Goal: Subscribe to service/newsletter

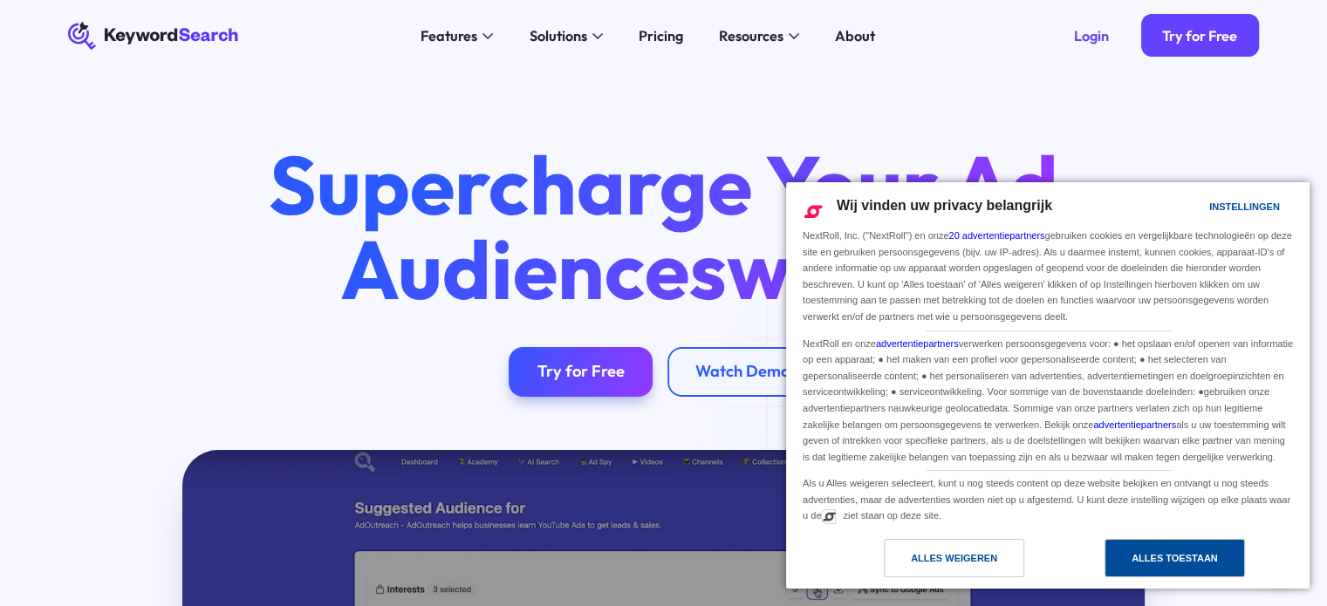
click at [1141, 554] on div "Alles toestaan" at bounding box center [1175, 558] width 86 height 19
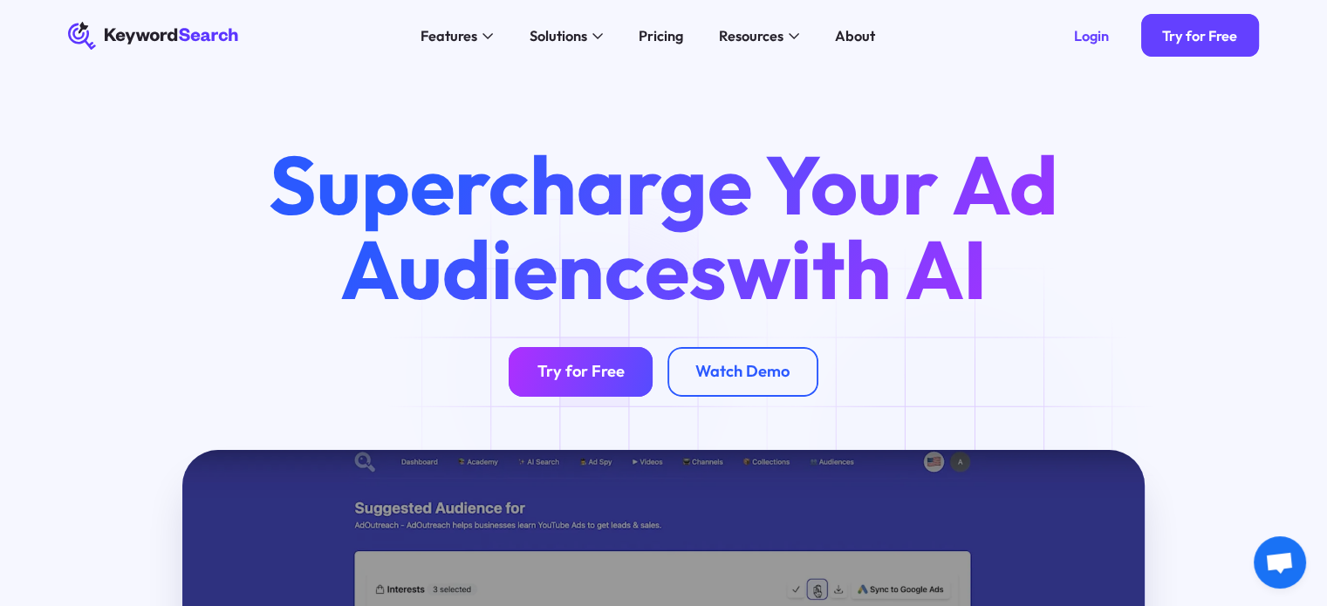
click at [596, 376] on div "Try for Free" at bounding box center [580, 372] width 87 height 20
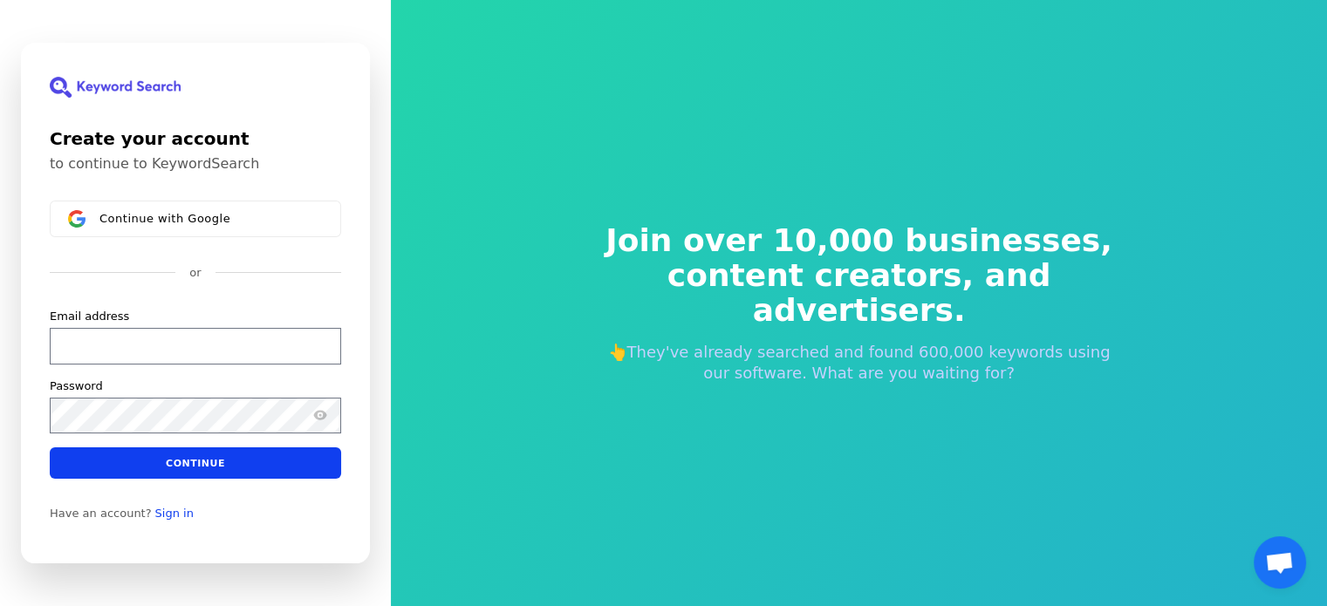
scroll to position [21, 0]
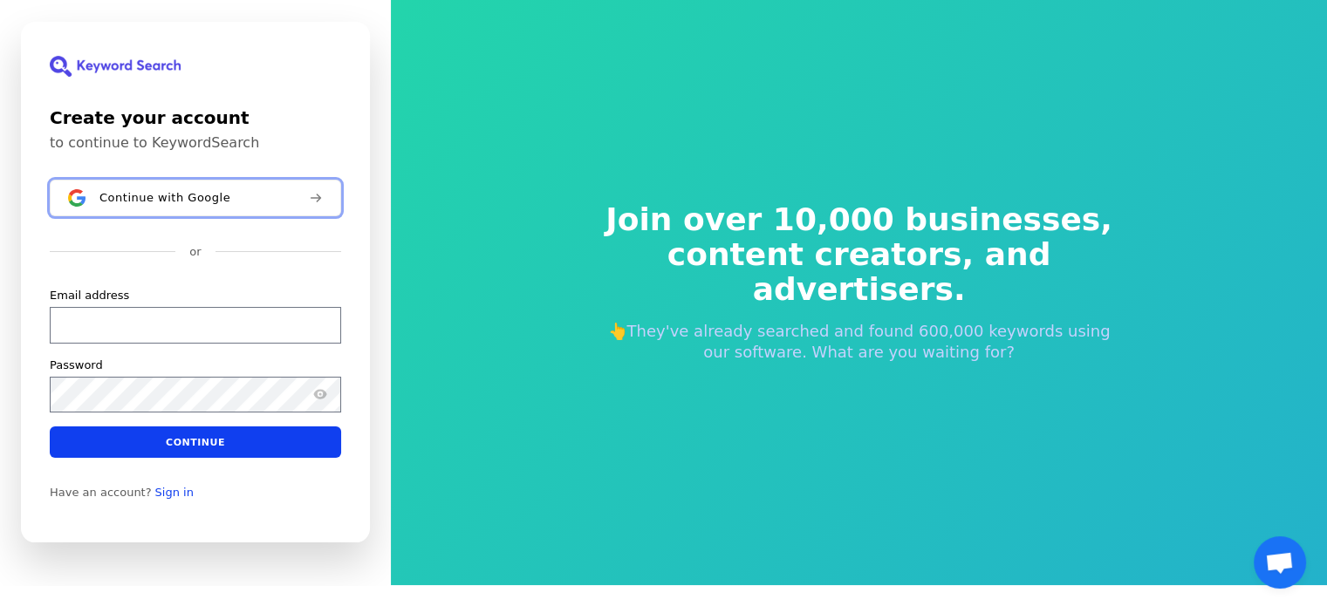
click at [205, 210] on button "Continue with Google" at bounding box center [195, 198] width 291 height 37
